Goal: Information Seeking & Learning: Learn about a topic

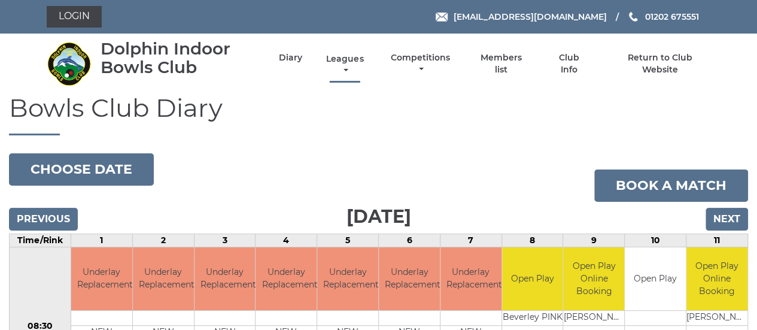
click at [346, 59] on link "Leagues" at bounding box center [344, 64] width 43 height 23
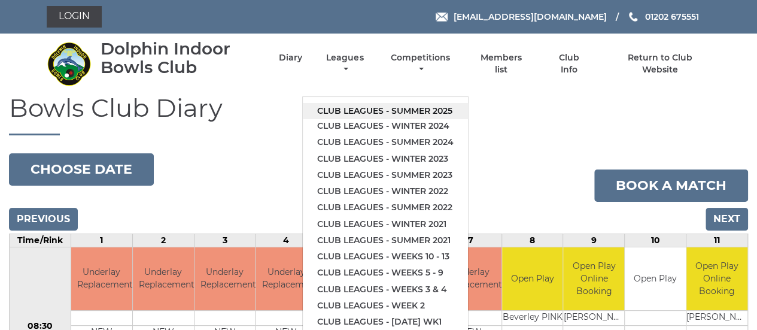
click at [353, 110] on link "Club leagues - Summer 2025" at bounding box center [385, 111] width 165 height 16
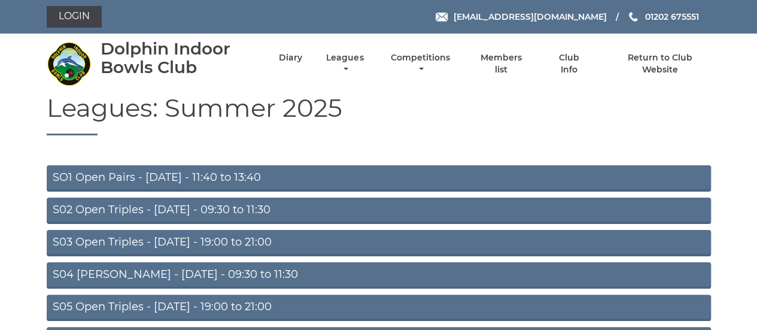
click at [93, 178] on link "SO1 Open Pairs - [DATE] - 11:40 to 13:40" at bounding box center [379, 178] width 664 height 26
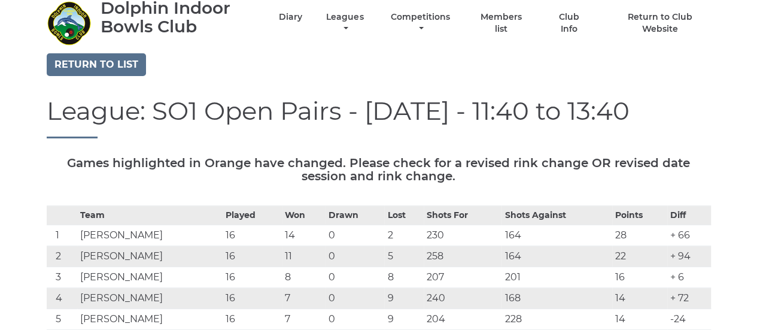
scroll to position [60, 0]
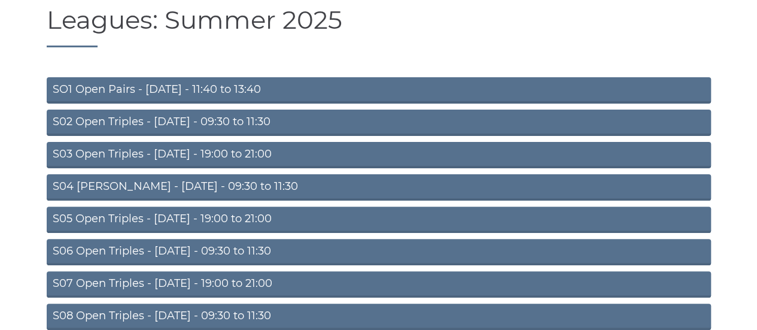
scroll to position [176, 0]
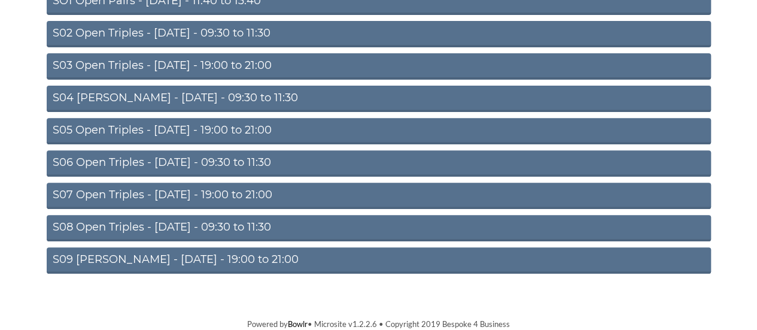
click at [110, 255] on link "S09 Aussie Pairs - Friday - 19:00 to 21:00" at bounding box center [379, 260] width 664 height 26
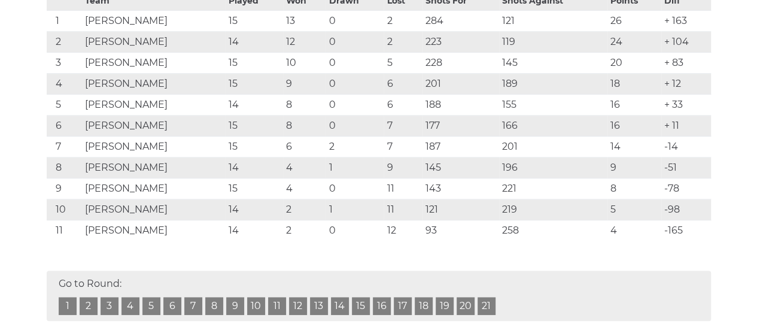
scroll to position [239, 0]
